Goal: Task Accomplishment & Management: Manage account settings

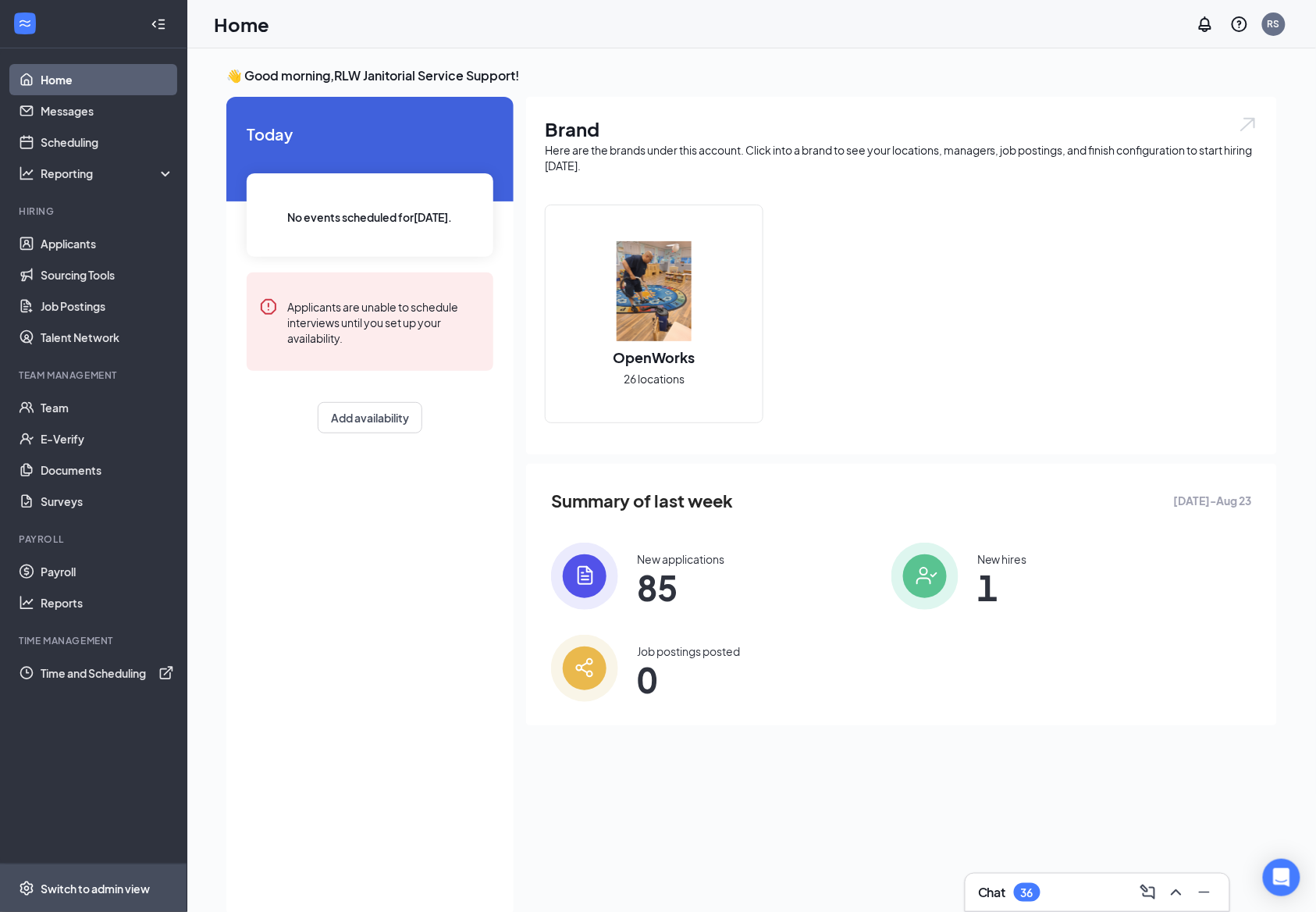
click at [60, 885] on div "Switch to admin view" at bounding box center [95, 888] width 110 height 15
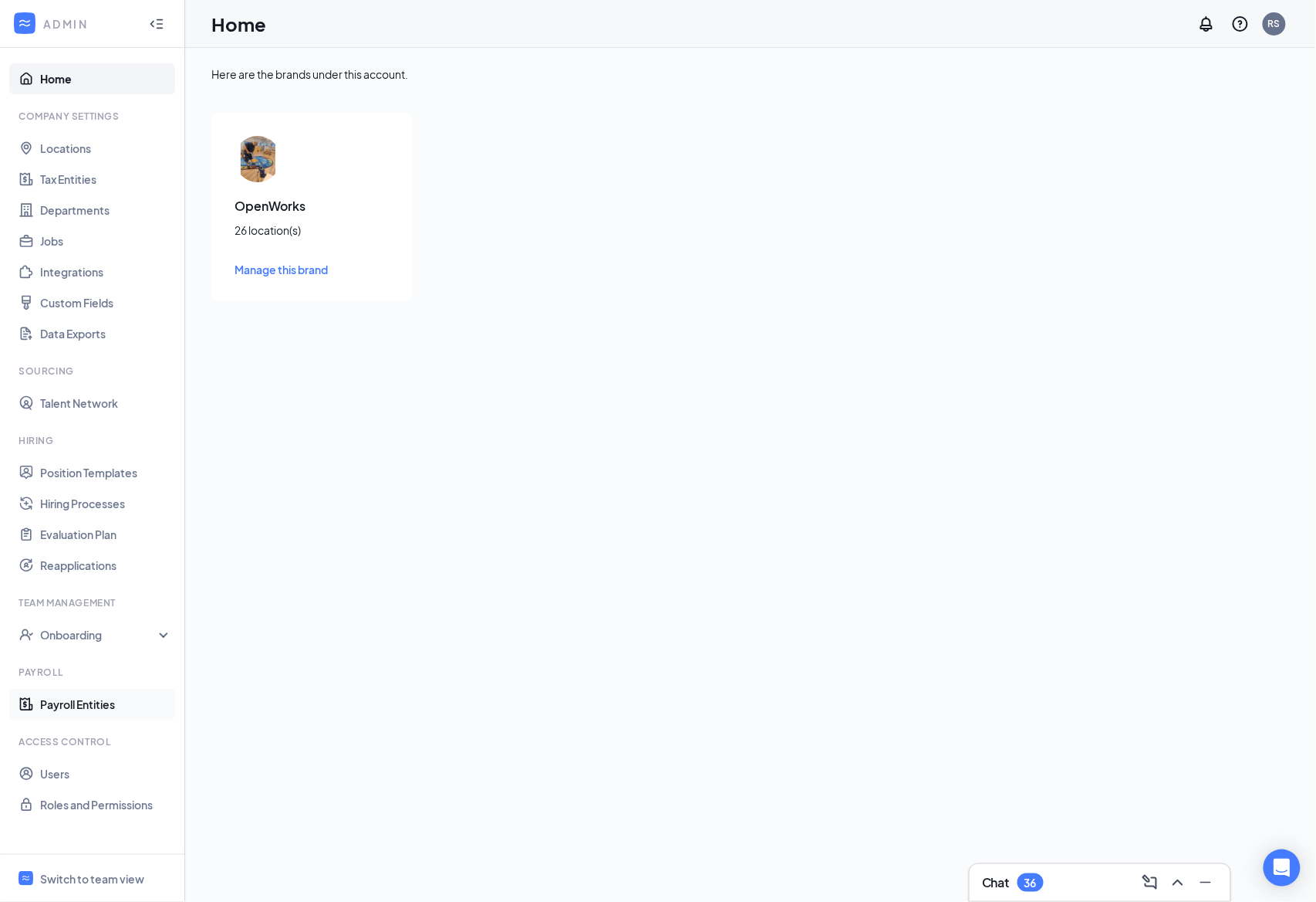
click at [83, 708] on link "Payroll Entities" at bounding box center [106, 703] width 132 height 31
